Goal: Task Accomplishment & Management: Use online tool/utility

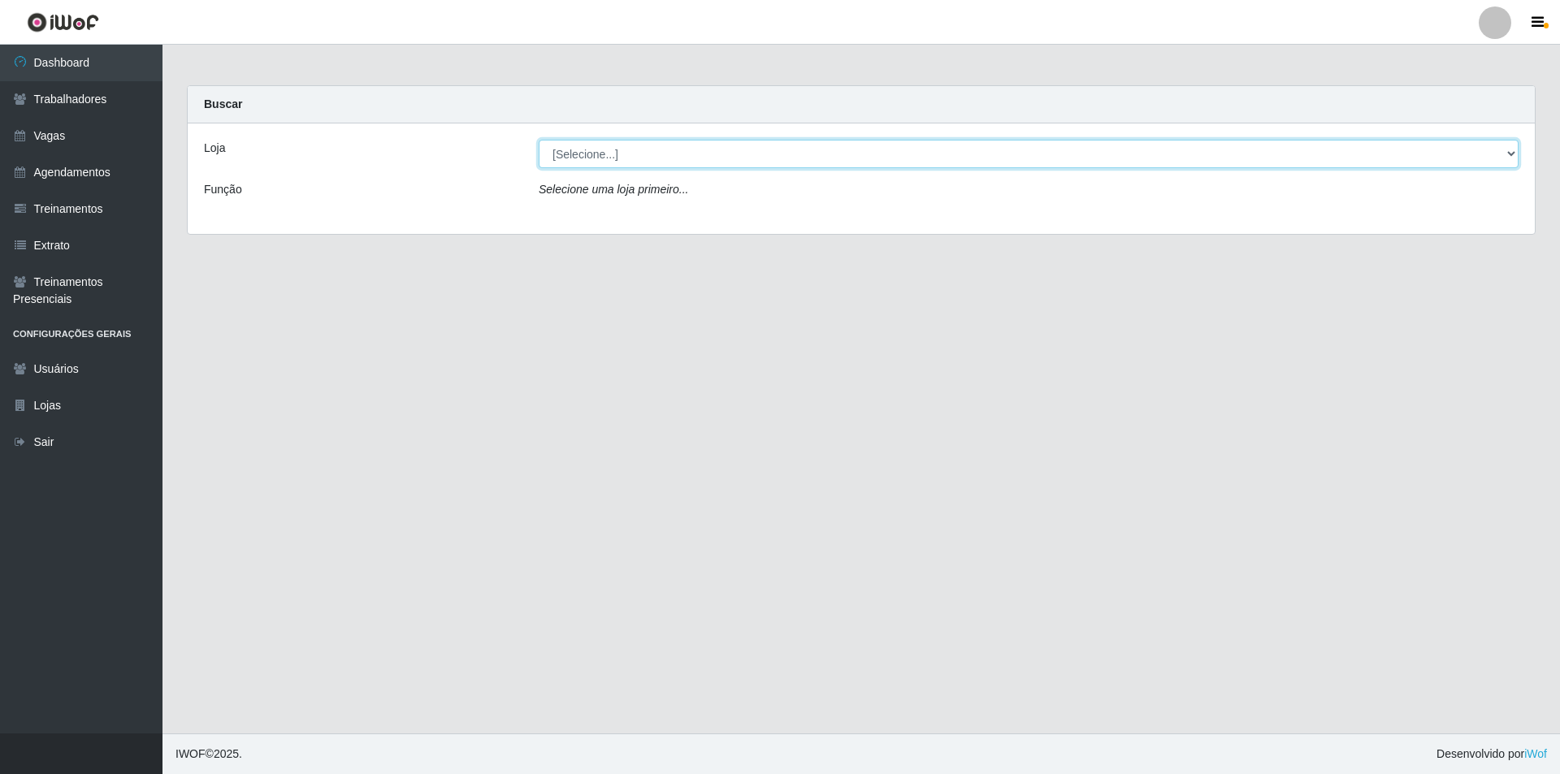
drag, startPoint x: 0, startPoint y: 0, endPoint x: 566, endPoint y: 155, distance: 587.2
click at [566, 148] on select "[Selecione...] Pizza Nostra" at bounding box center [1029, 154] width 980 height 28
select select "337"
click at [539, 140] on select "[Selecione...] Pizza Nostra" at bounding box center [1029, 154] width 980 height 28
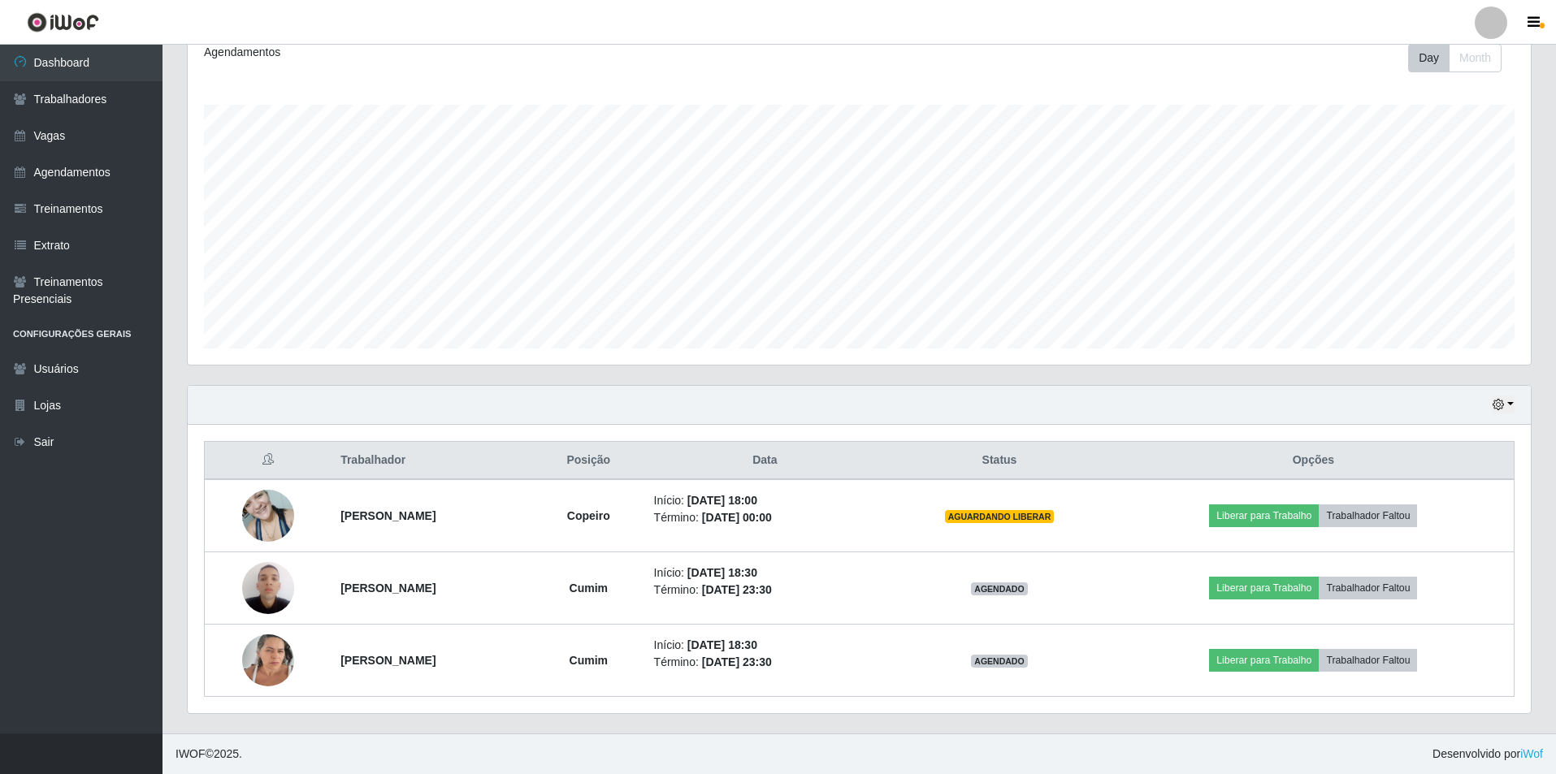
scroll to position [337, 1343]
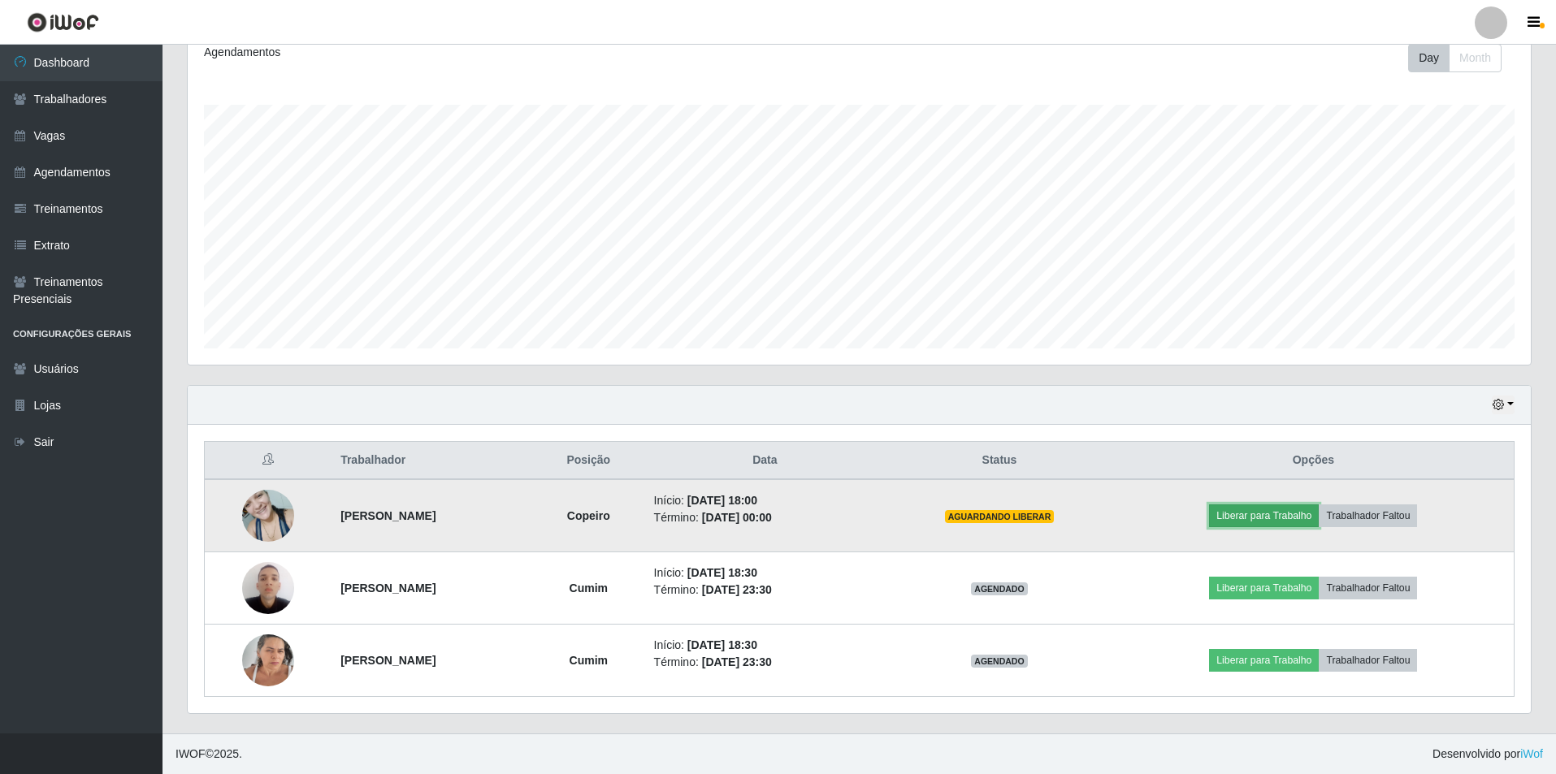
click at [1279, 525] on button "Liberar para Trabalho" at bounding box center [1264, 516] width 110 height 23
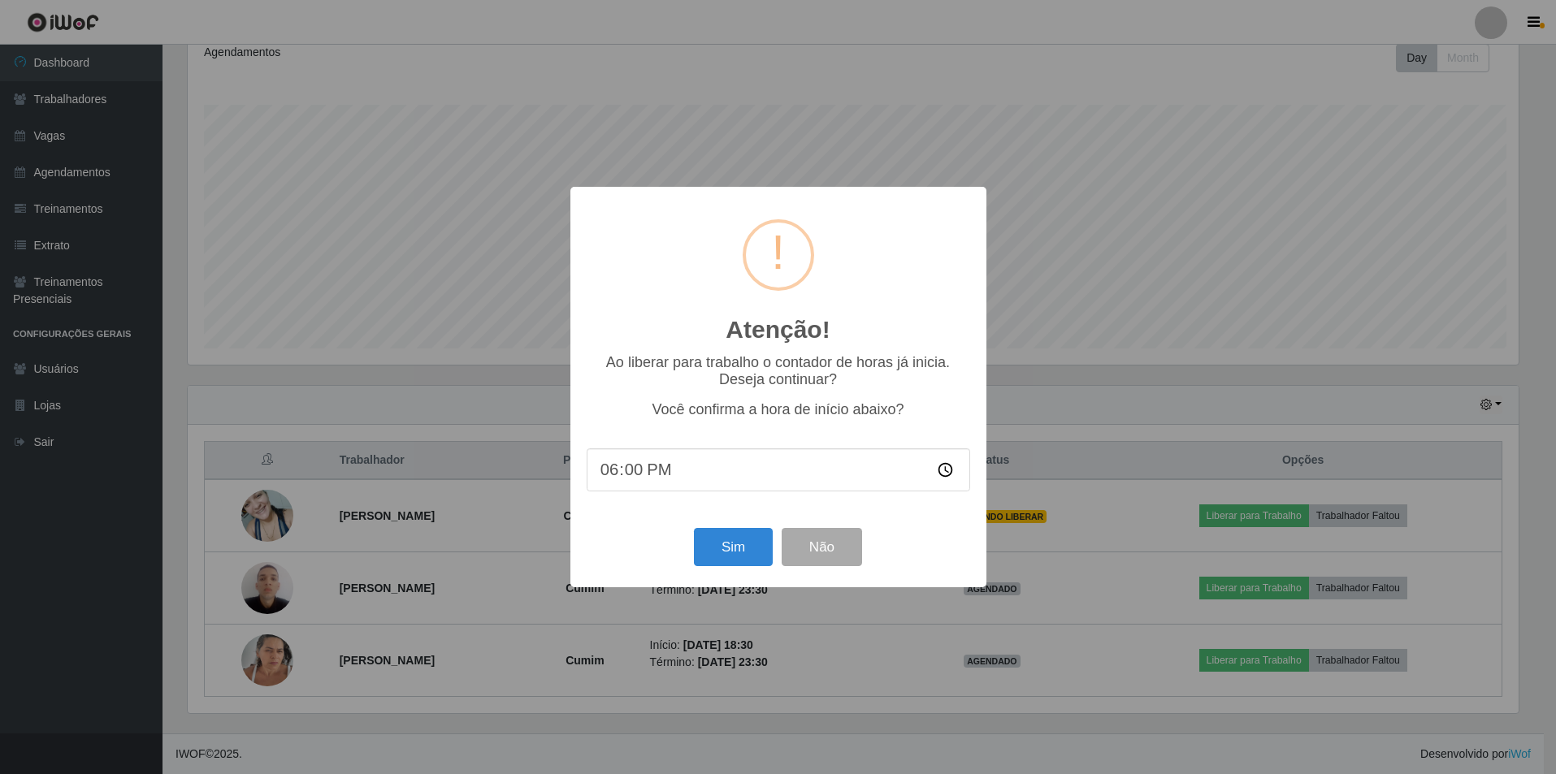
scroll to position [337, 1335]
click at [735, 557] on button "Sim" at bounding box center [734, 547] width 79 height 38
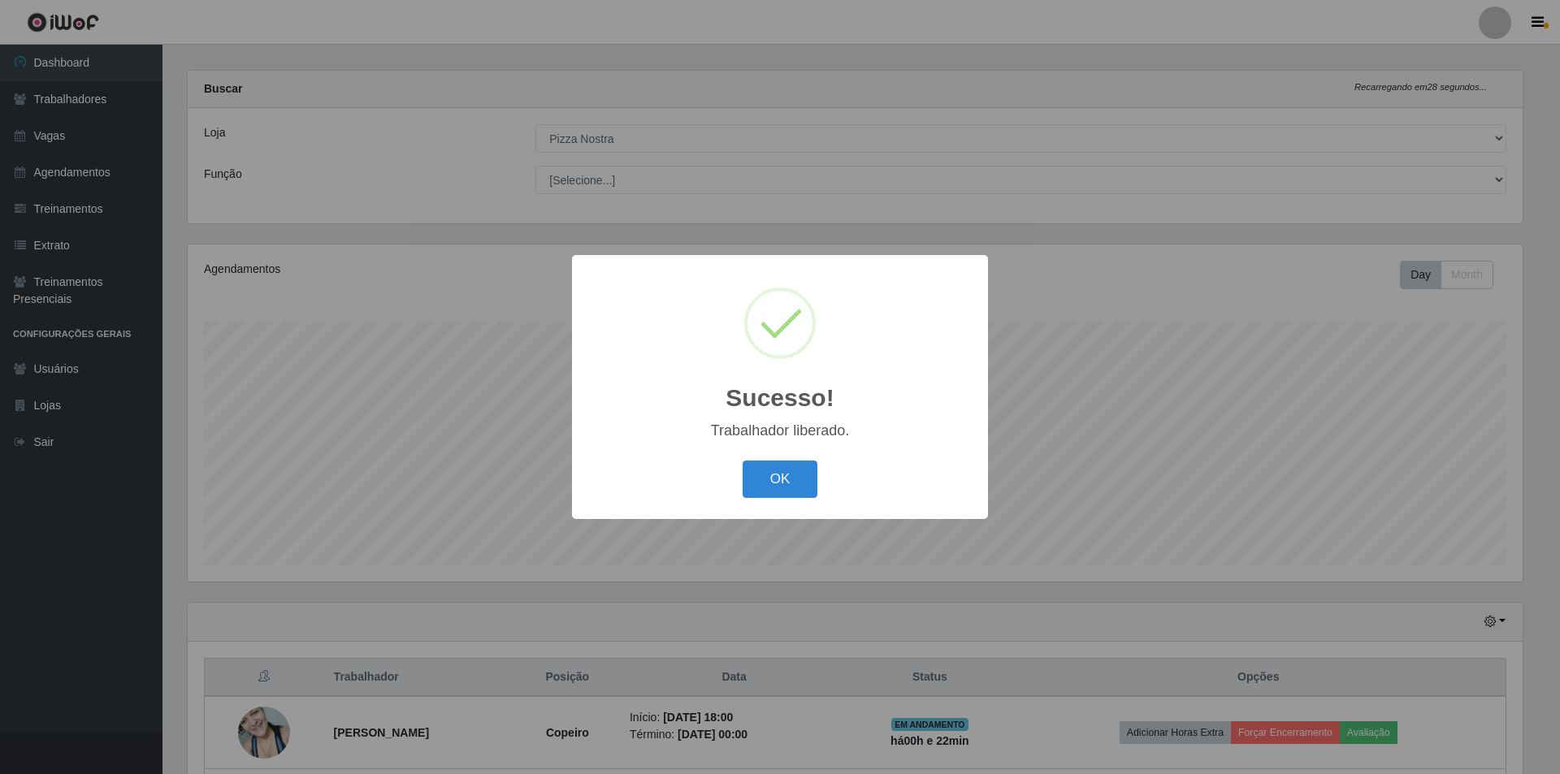
click at [789, 457] on div "OK Cancel" at bounding box center [779, 479] width 383 height 46
click at [786, 480] on button "OK" at bounding box center [781, 480] width 76 height 38
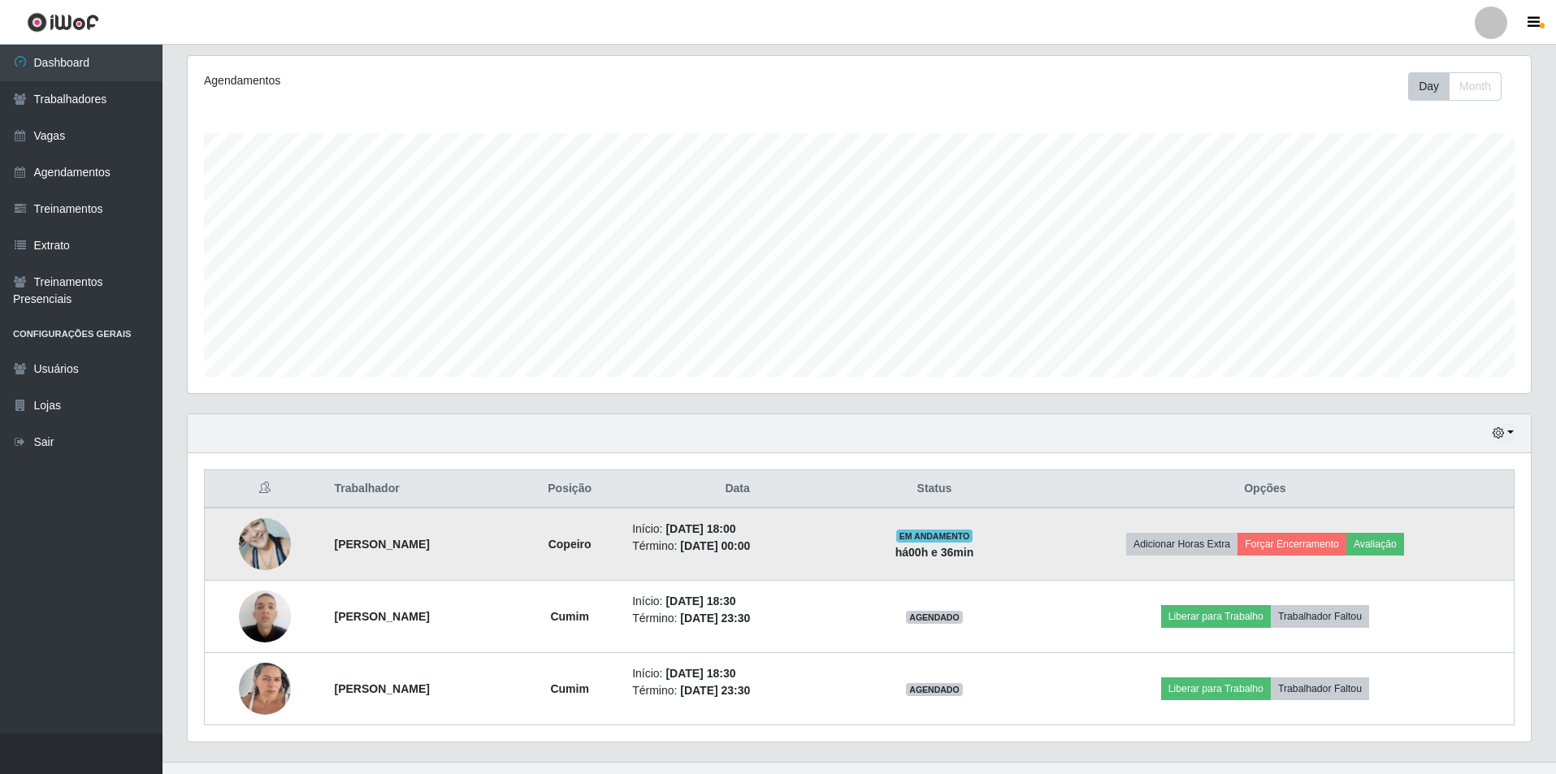
scroll to position [232, 0]
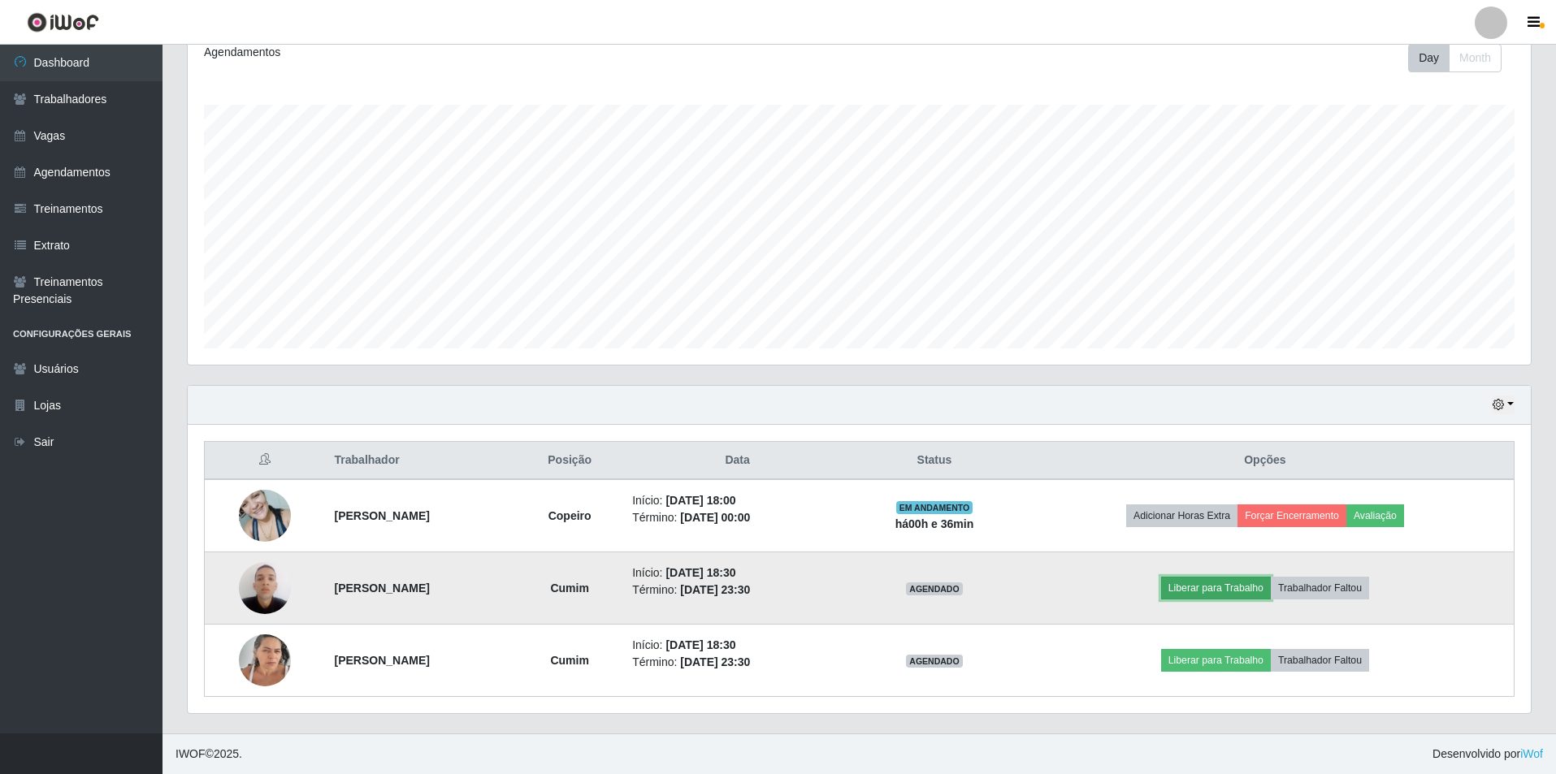
click at [1211, 594] on button "Liberar para Trabalho" at bounding box center [1216, 588] width 110 height 23
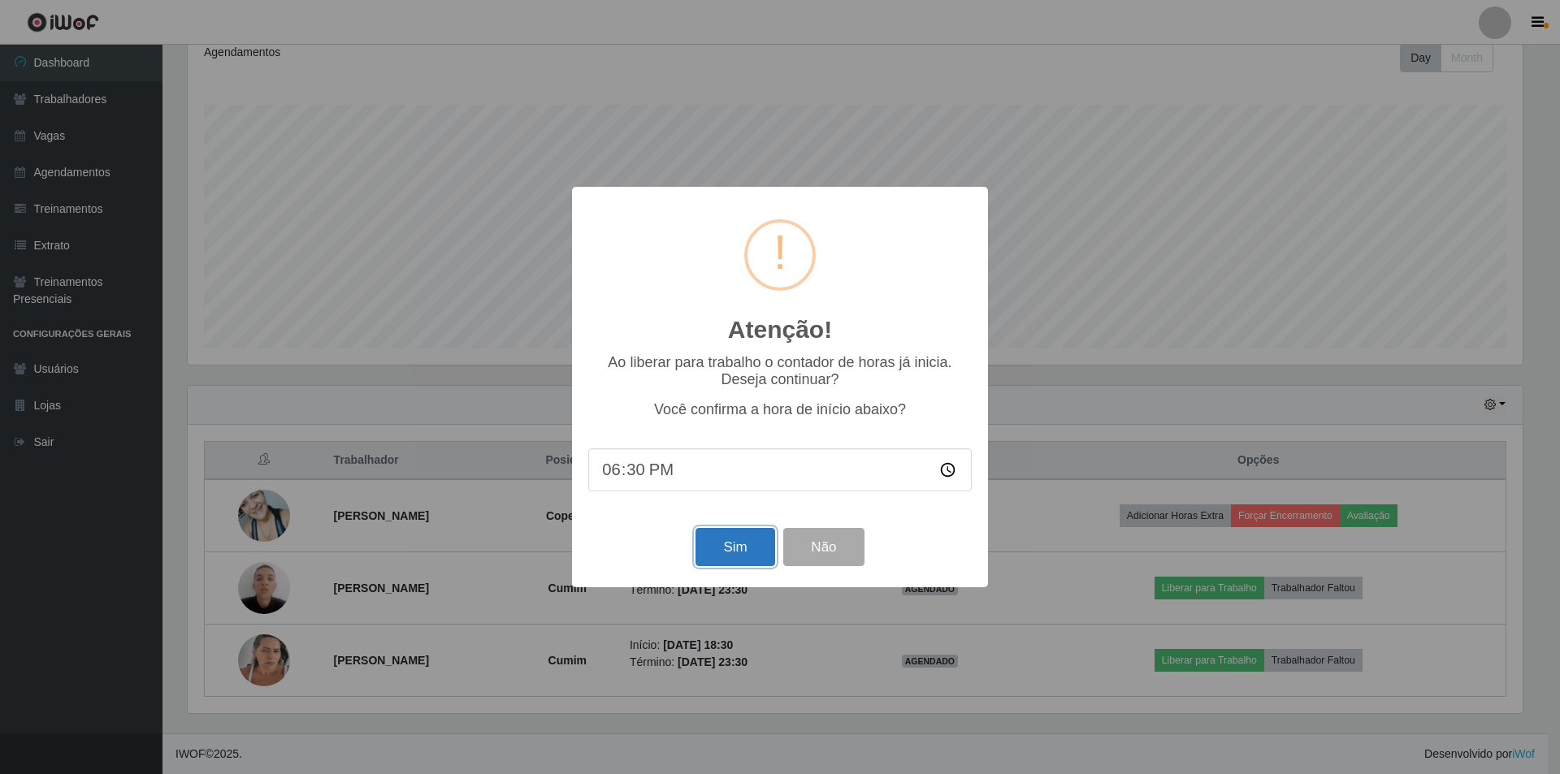
click at [717, 548] on button "Sim" at bounding box center [734, 547] width 79 height 38
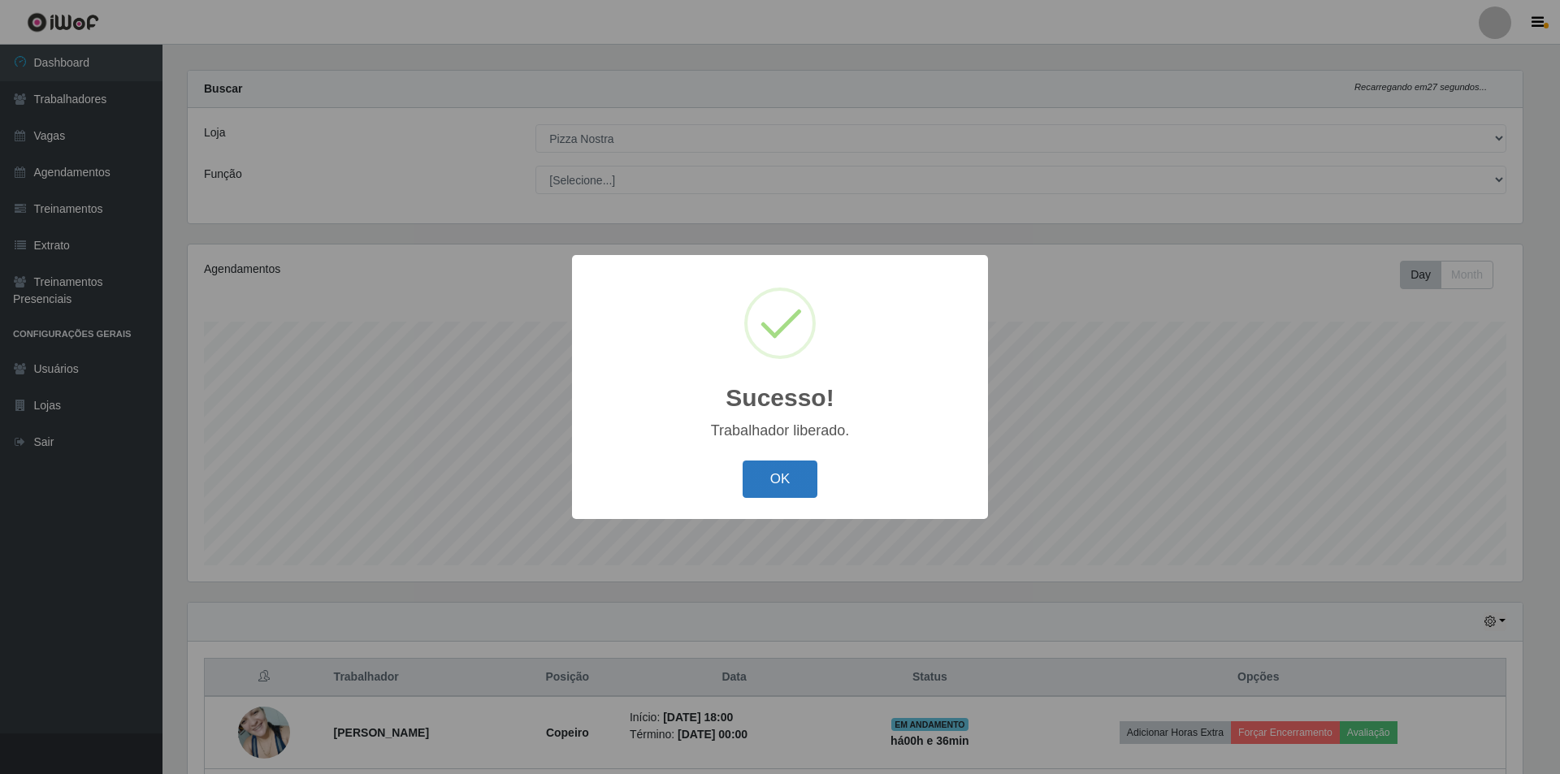
click at [765, 485] on button "OK" at bounding box center [781, 480] width 76 height 38
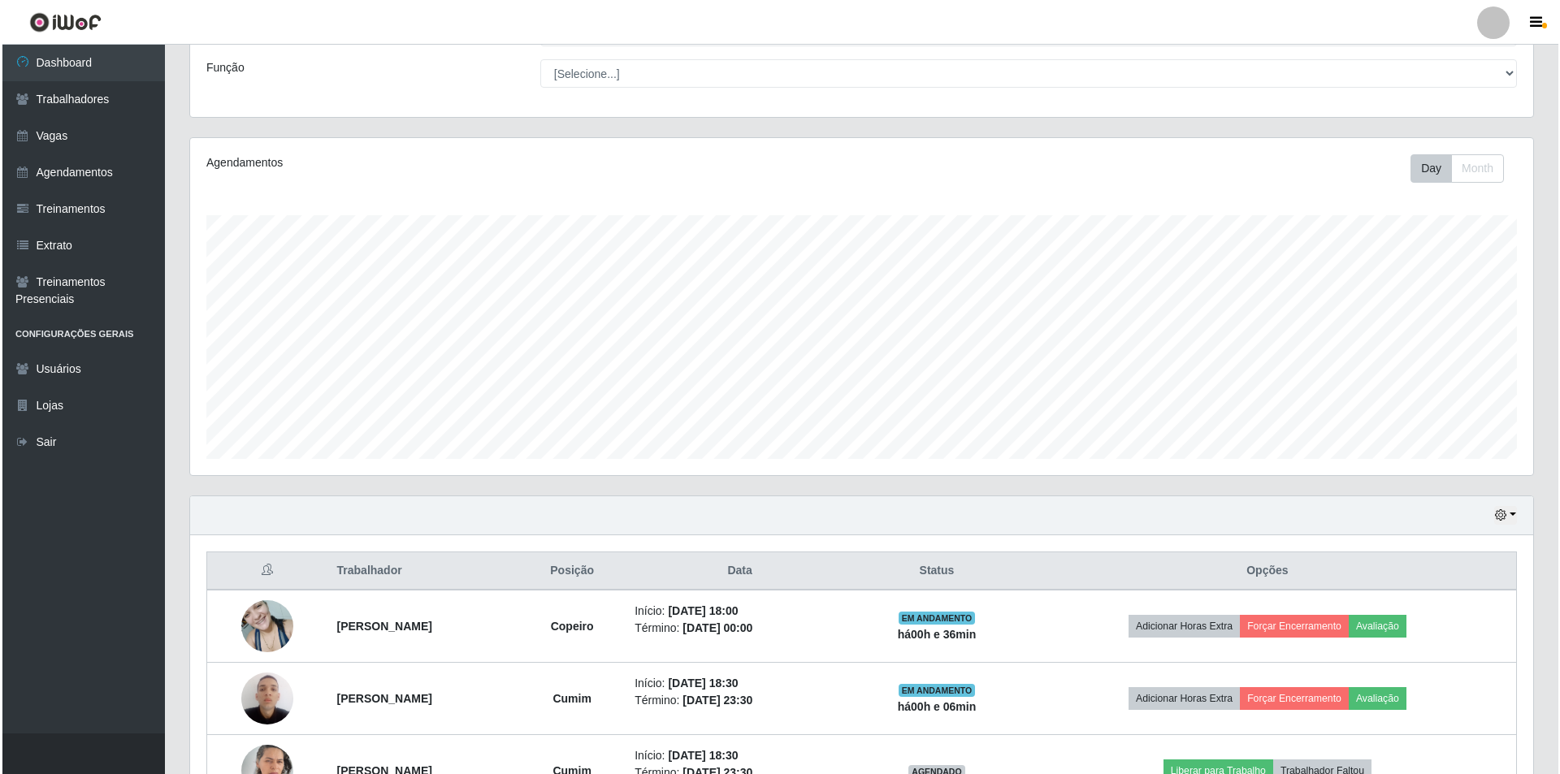
scroll to position [232, 0]
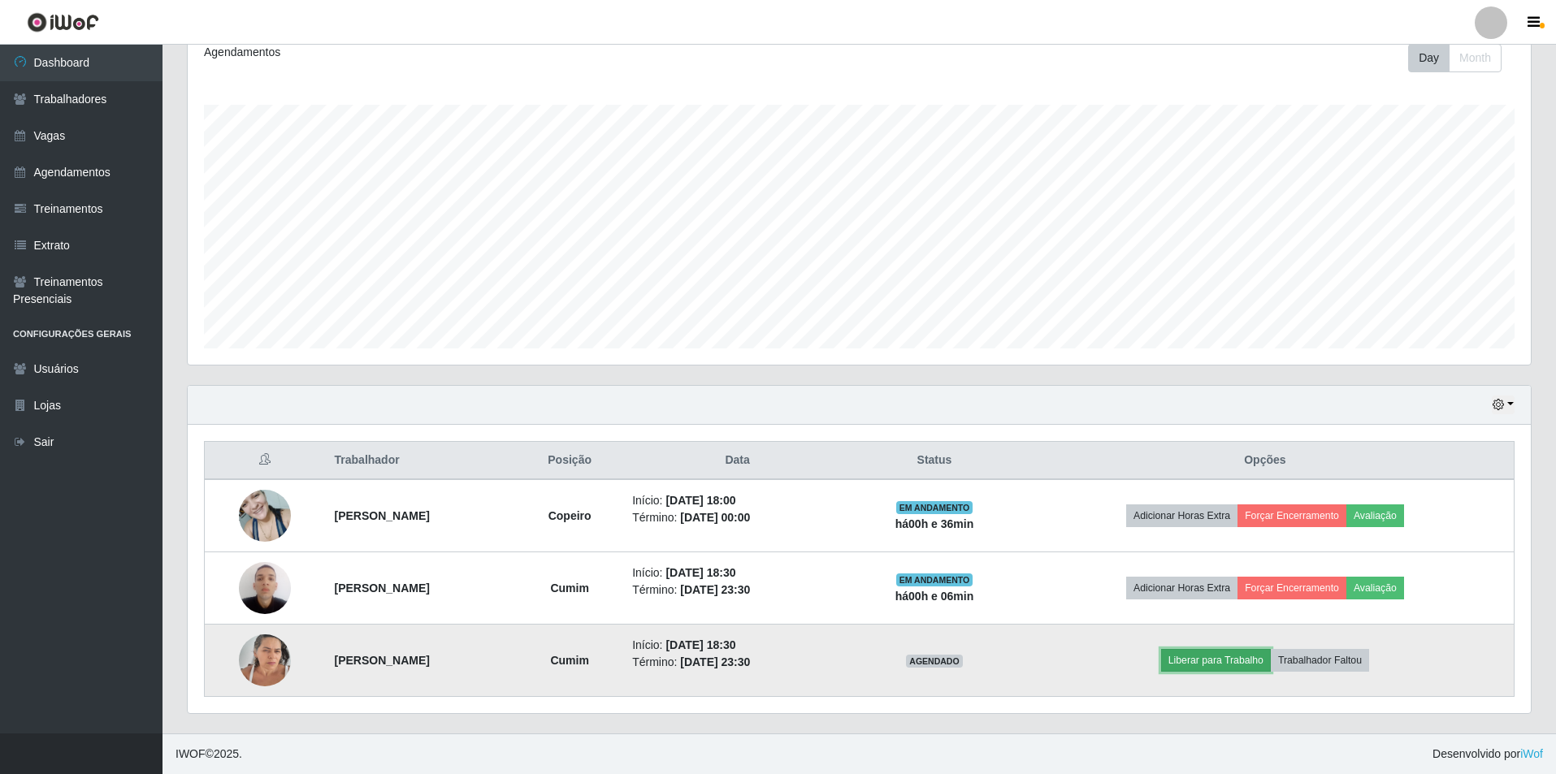
click at [1230, 656] on button "Liberar para Trabalho" at bounding box center [1216, 660] width 110 height 23
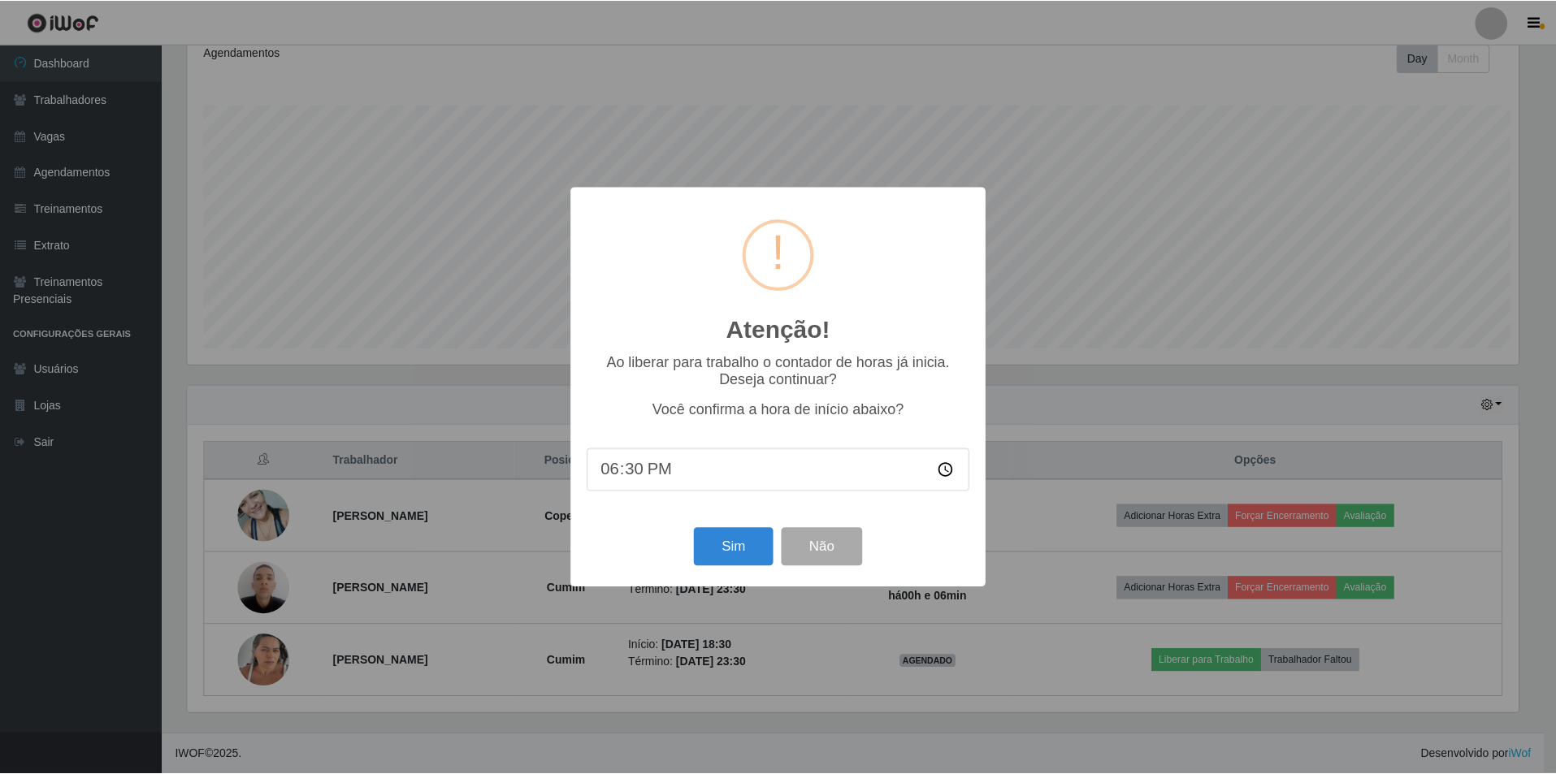
scroll to position [337, 1335]
click at [752, 547] on button "Sim" at bounding box center [734, 547] width 79 height 38
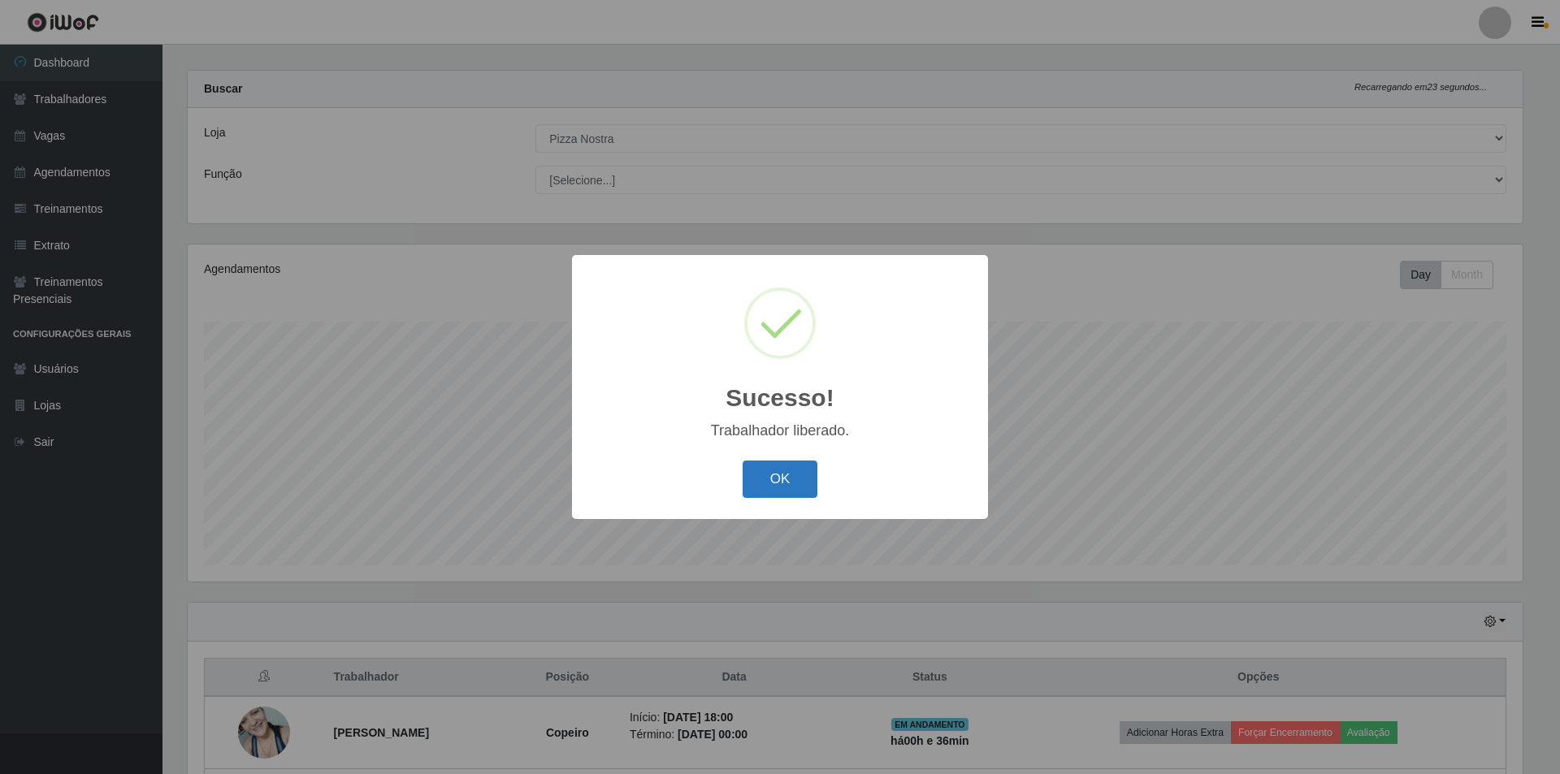
click at [762, 474] on button "OK" at bounding box center [781, 480] width 76 height 38
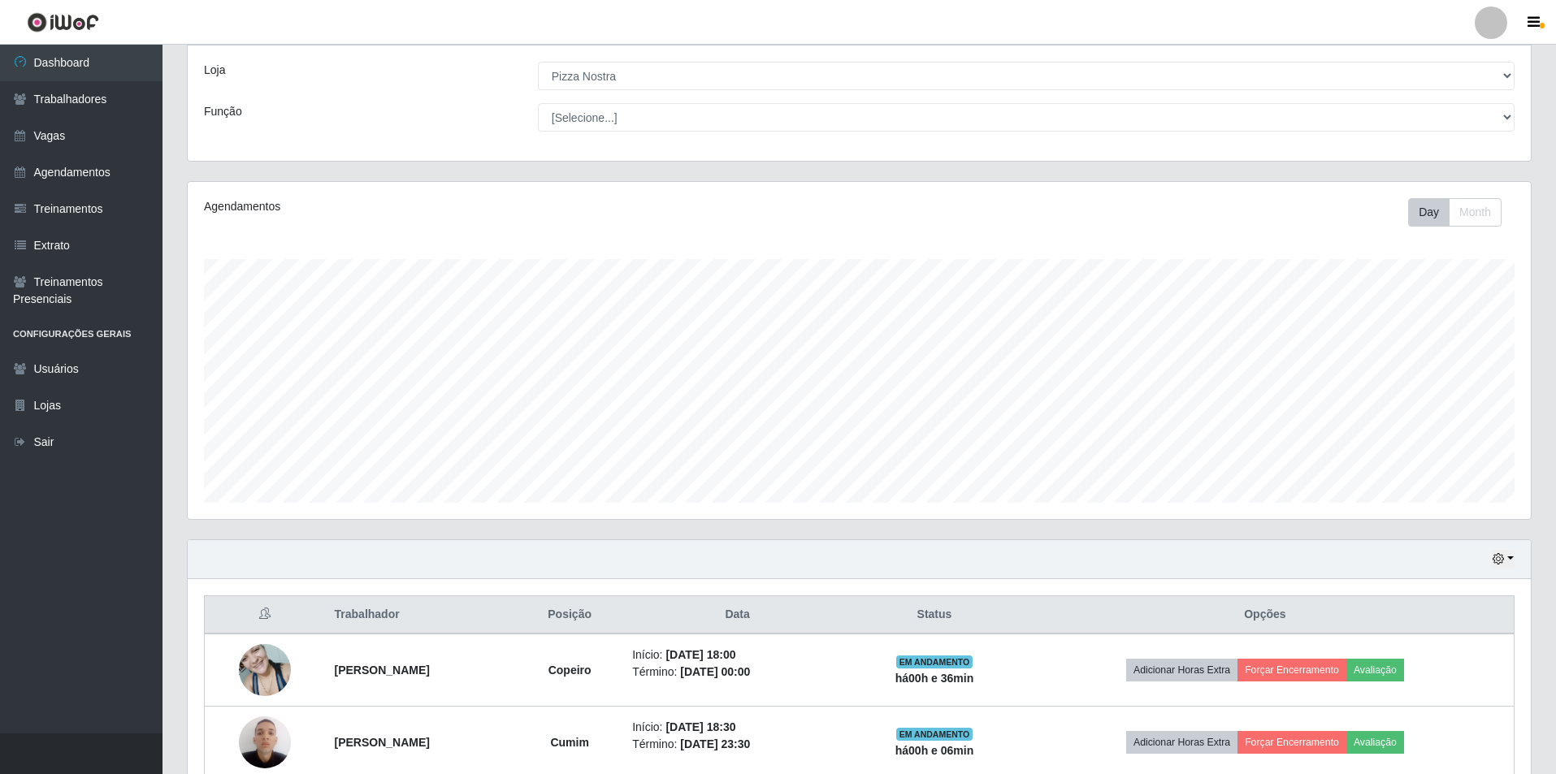
scroll to position [0, 0]
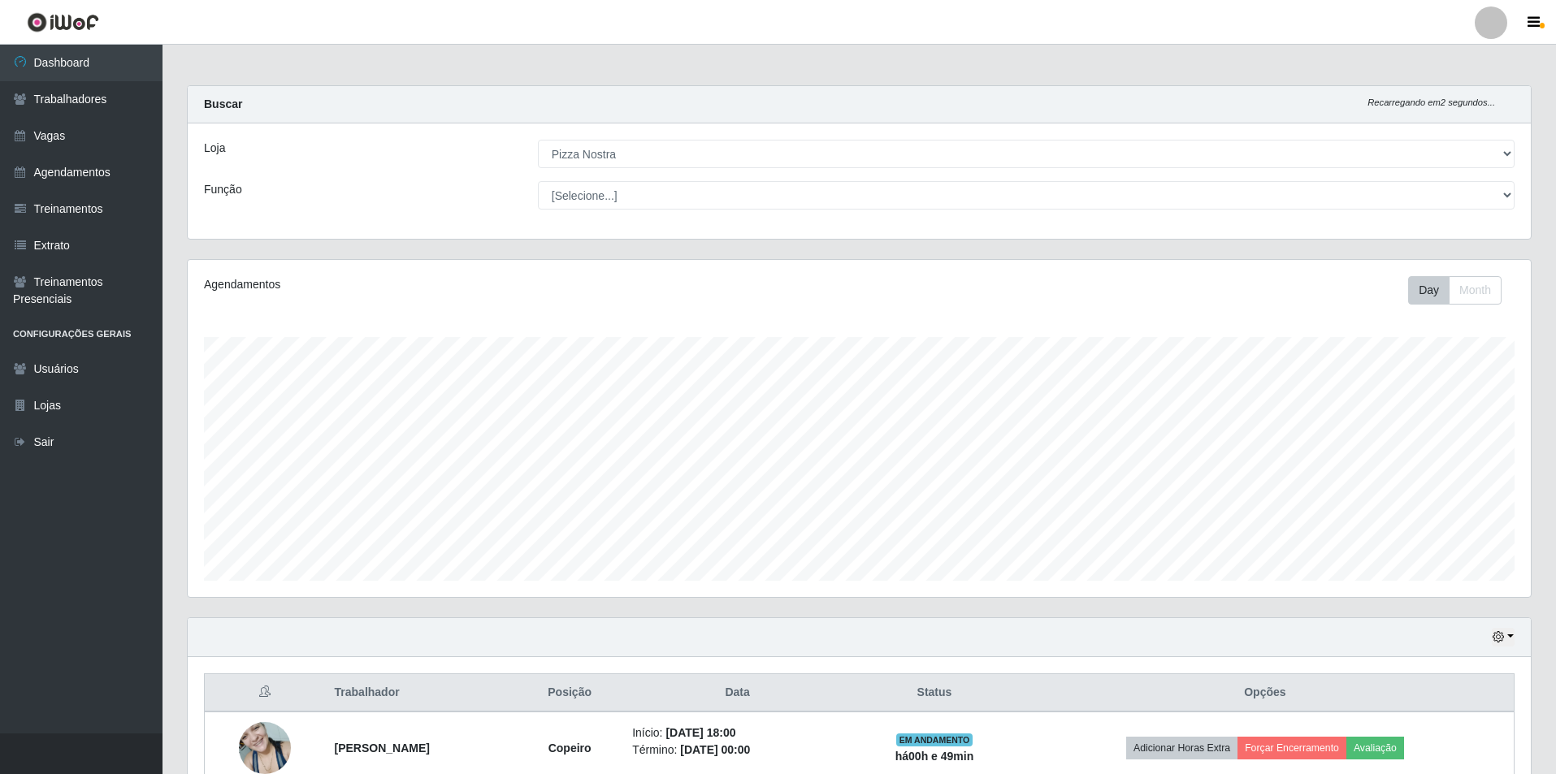
drag, startPoint x: 1086, startPoint y: 89, endPoint x: 1066, endPoint y: 106, distance: 27.1
click at [1086, 89] on div "Buscar Recarregando em 2 segundos..." at bounding box center [859, 104] width 1343 height 37
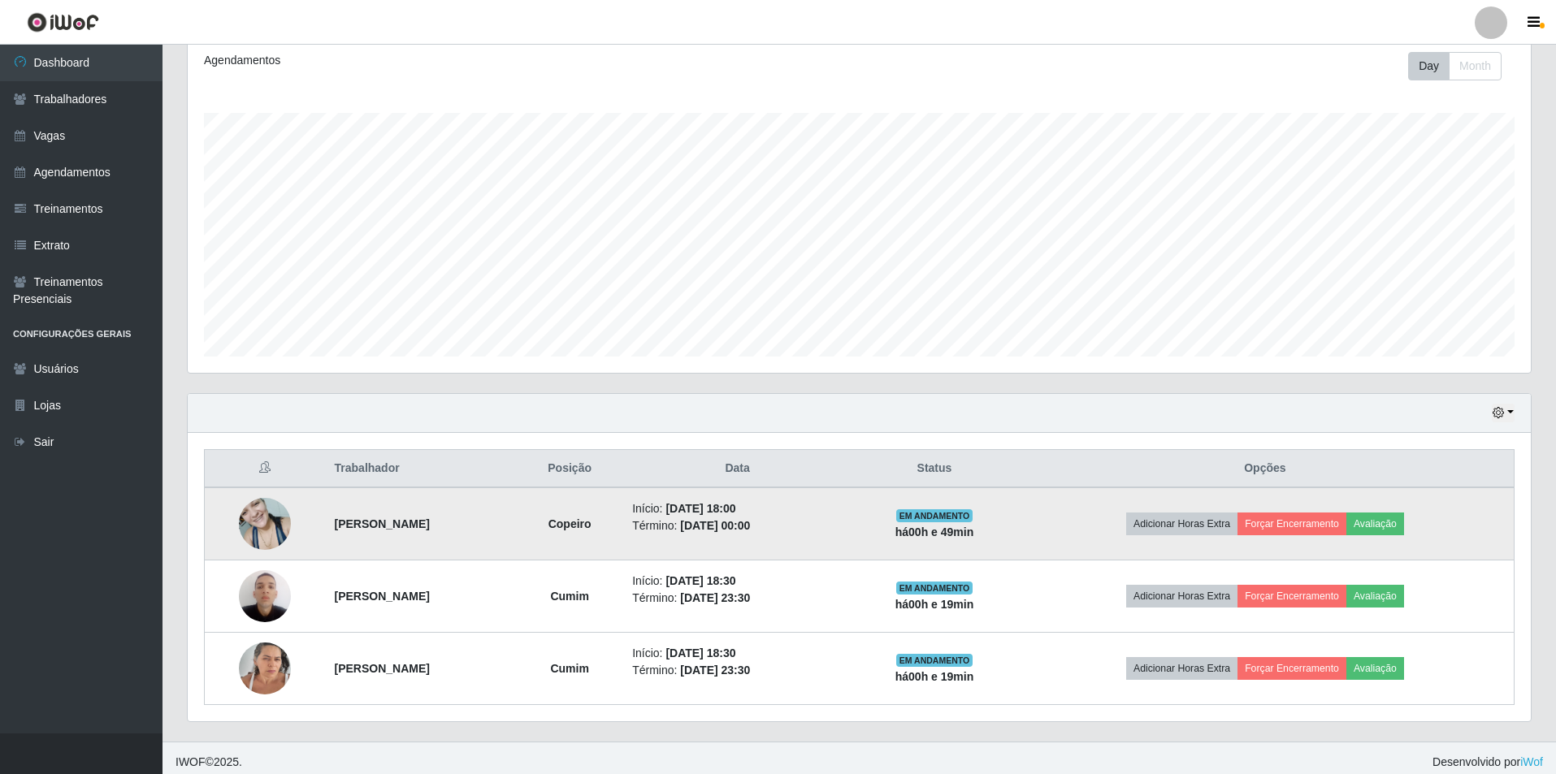
scroll to position [232, 0]
